Goal: Go to known website: Access a specific website the user already knows

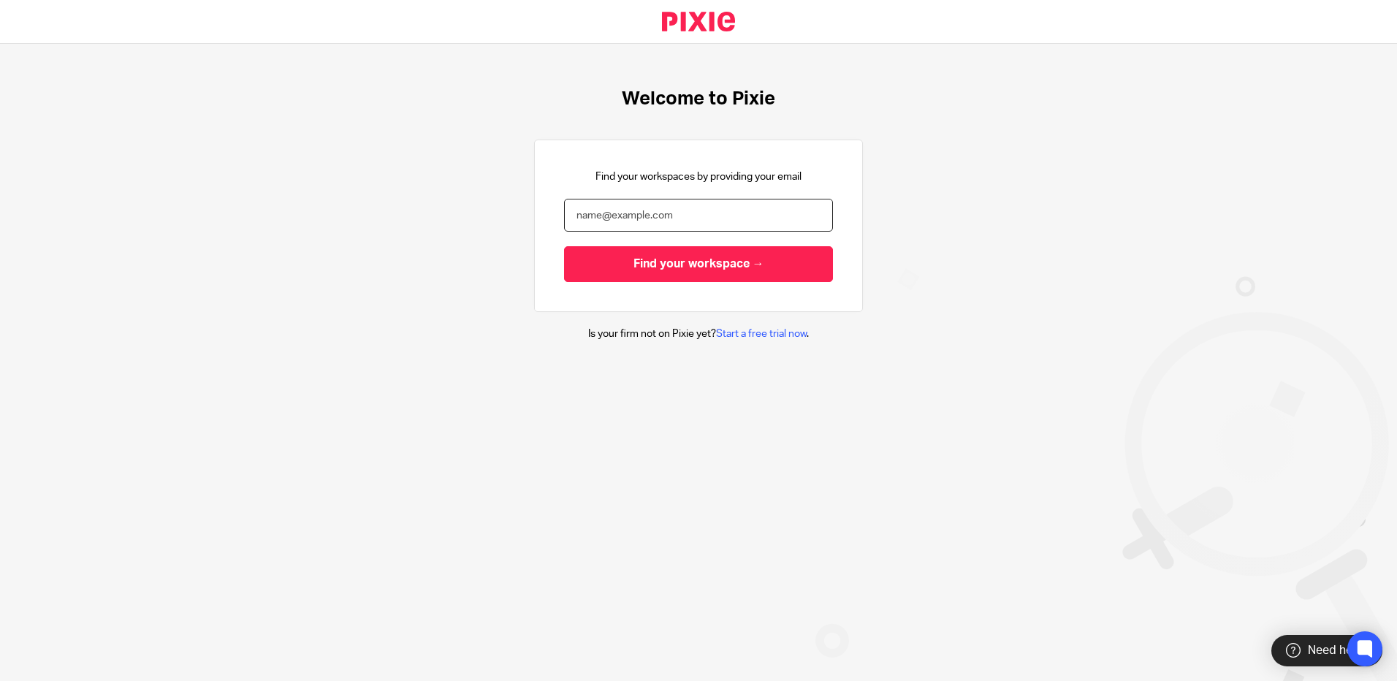
click at [693, 215] on input "email" at bounding box center [698, 215] width 269 height 33
type input "Damon.Warren@xeinadin.com"
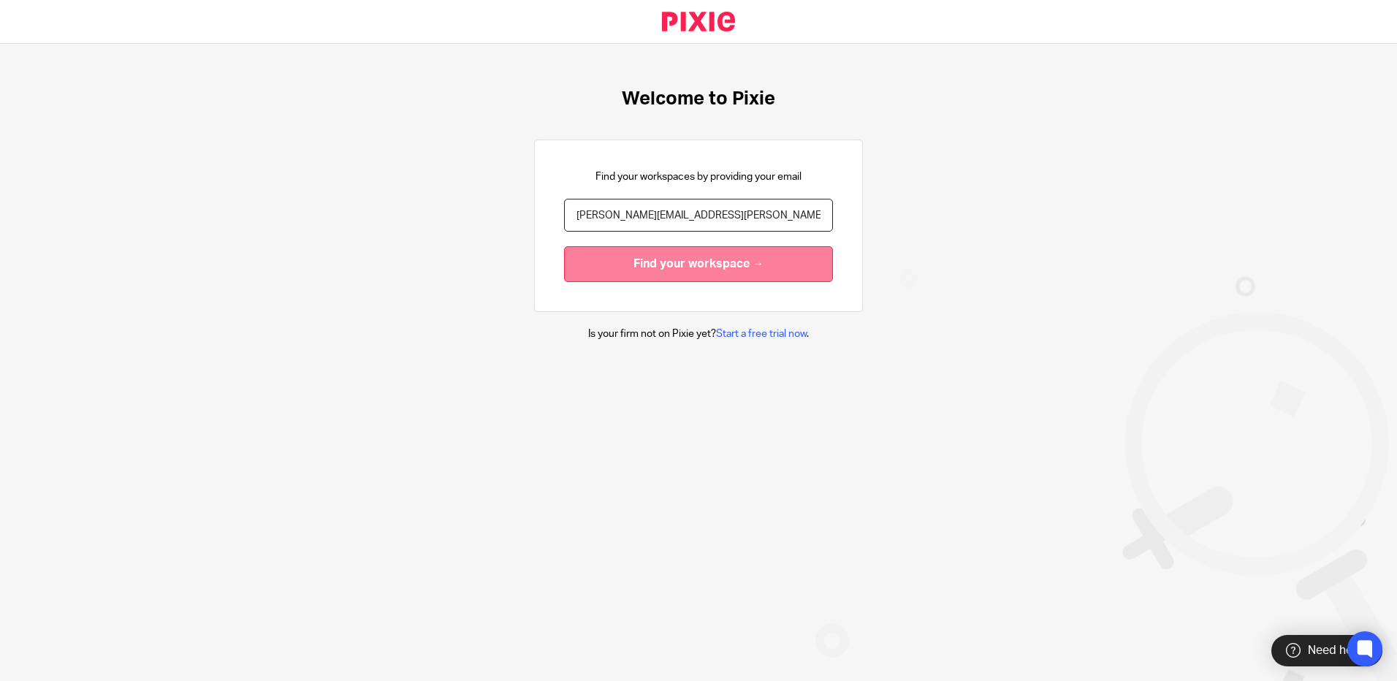
click at [676, 255] on input "Find your workspace →" at bounding box center [698, 264] width 269 height 36
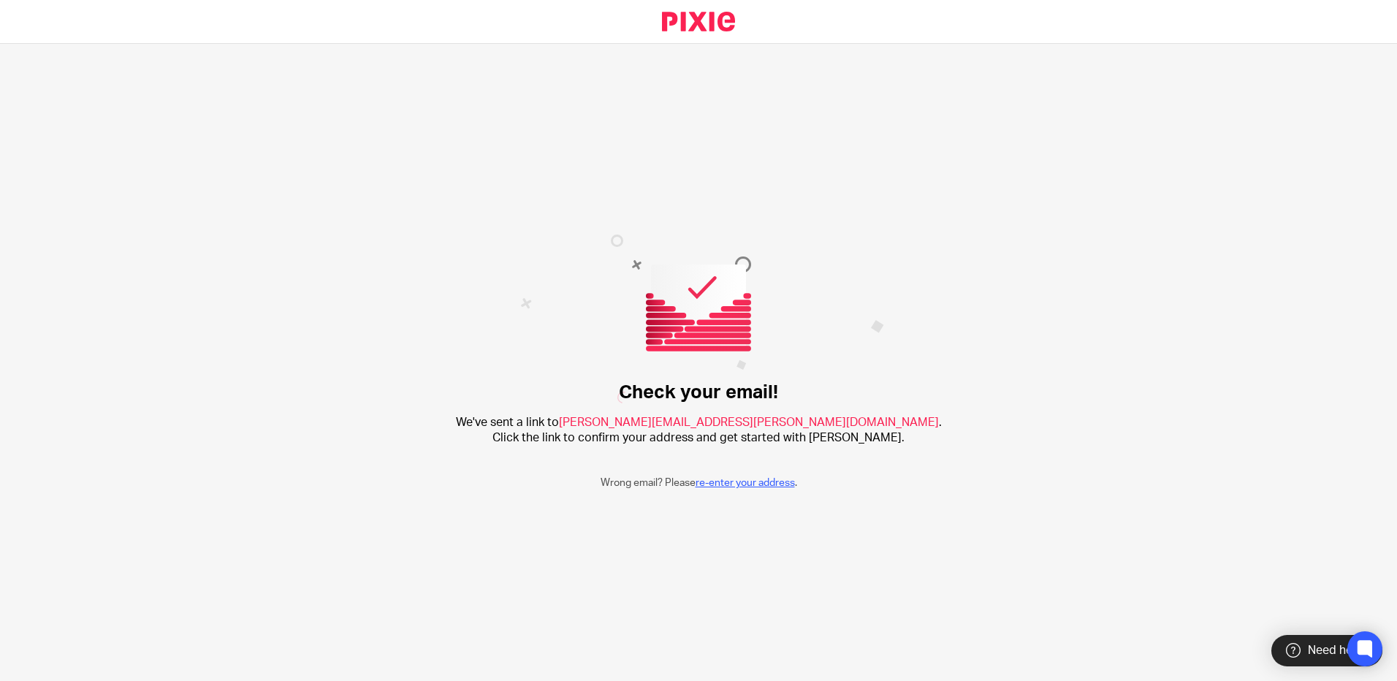
click at [750, 482] on link "re-enter your address" at bounding box center [745, 483] width 99 height 10
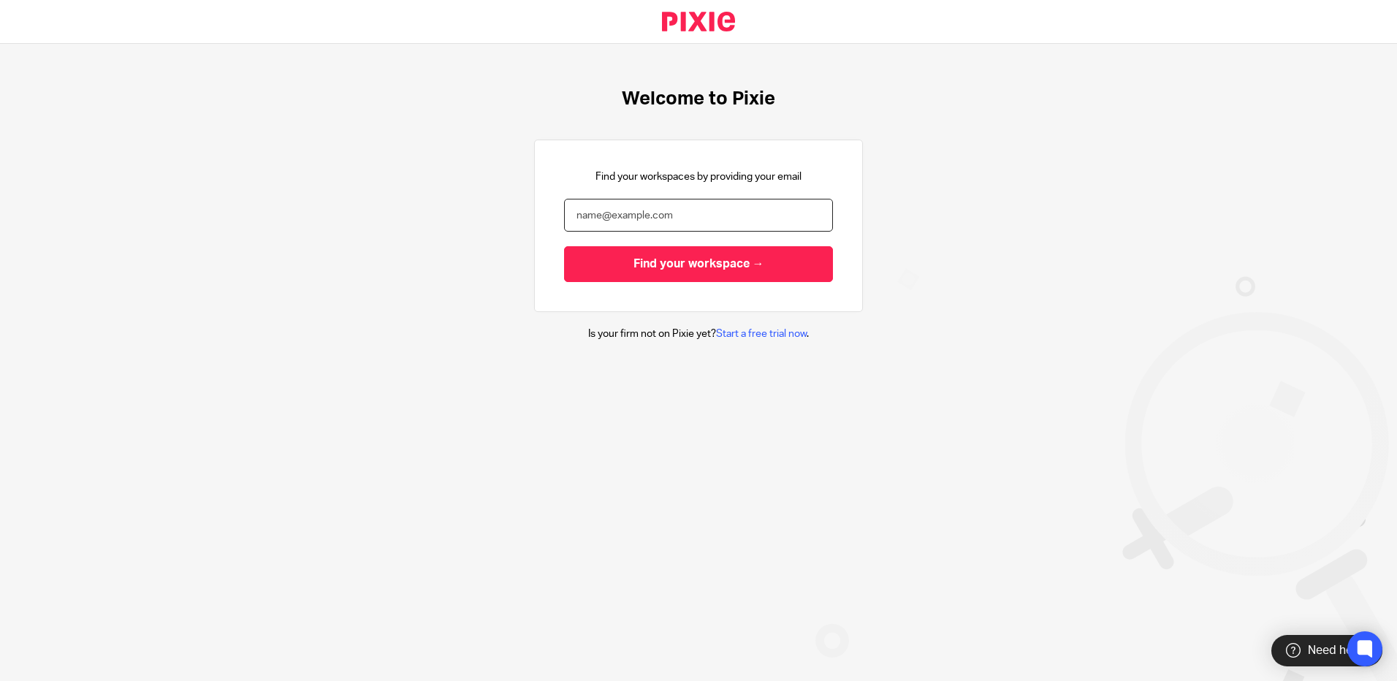
click at [639, 213] on input "email" at bounding box center [698, 215] width 269 height 33
type input "[PERSON_NAME][EMAIL_ADDRESS][PERSON_NAME][DOMAIN_NAME]"
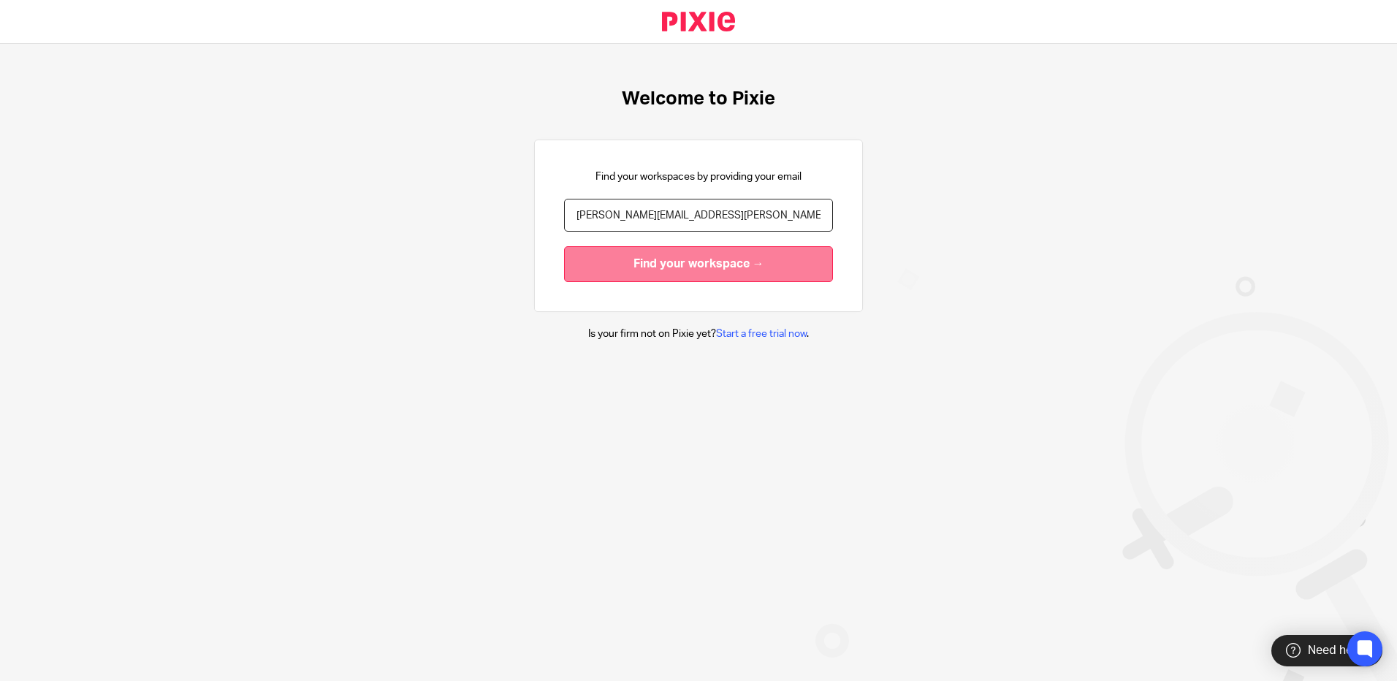
click at [651, 273] on input "Find your workspace →" at bounding box center [698, 264] width 269 height 36
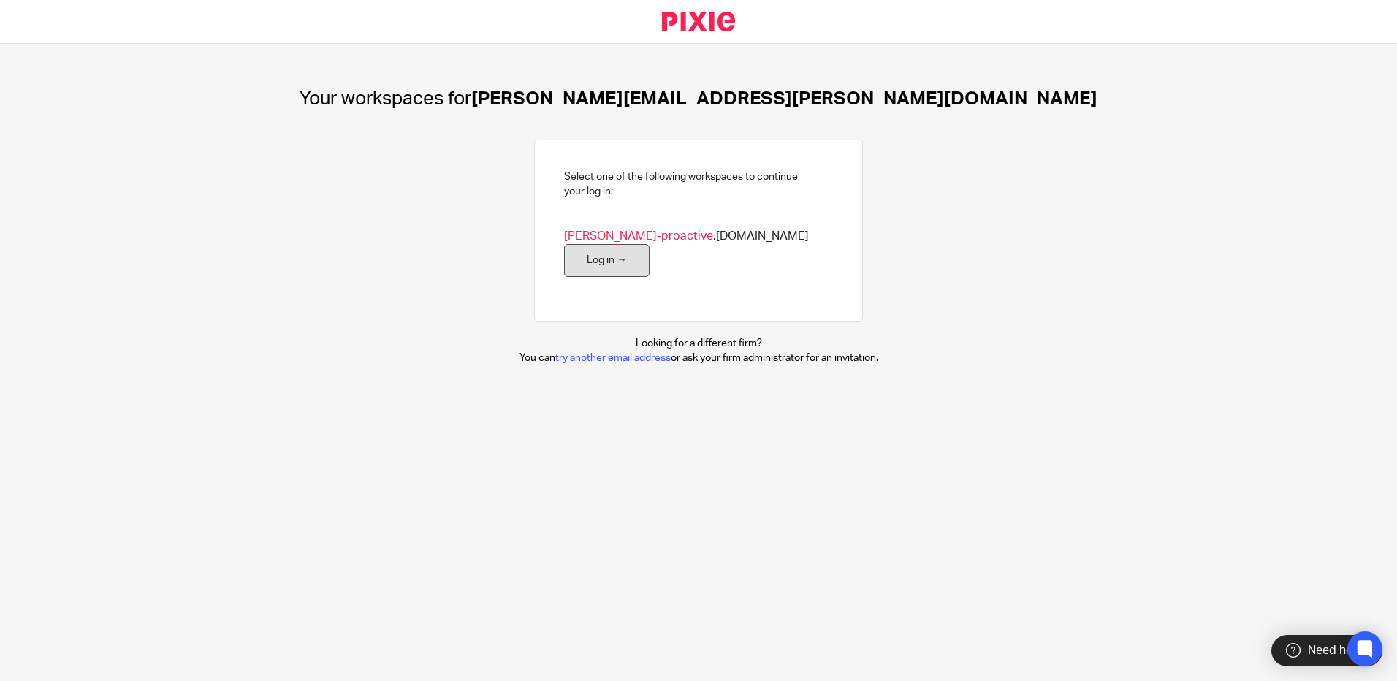
click at [650, 251] on link "Log in →" at bounding box center [606, 260] width 85 height 33
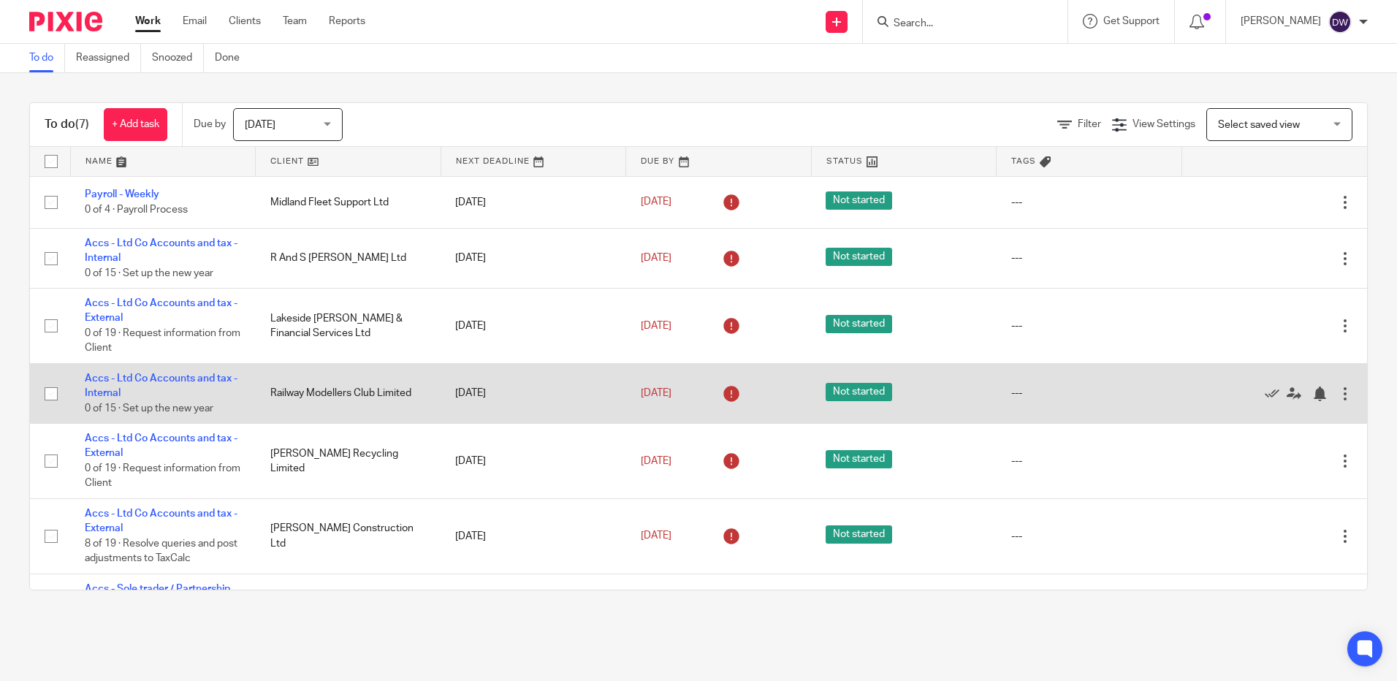
scroll to position [44, 0]
